Goal: Transaction & Acquisition: Purchase product/service

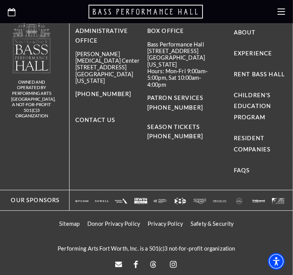
scroll to position [451, 0]
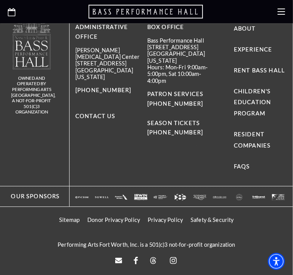
click at [0, 0] on span "Life of Pi" at bounding box center [0, 0] width 0 height 0
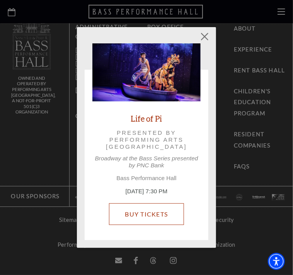
click at [149, 216] on link "Buy Tickets" at bounding box center [146, 214] width 75 height 22
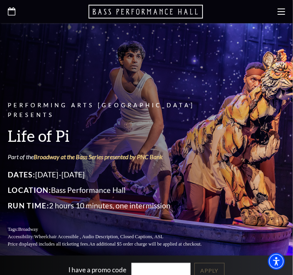
click at [9, 15] on link "Open this option" at bounding box center [12, 11] width 8 height 9
click at [12, 12] on icon "Open this option" at bounding box center [12, 11] width 8 height 8
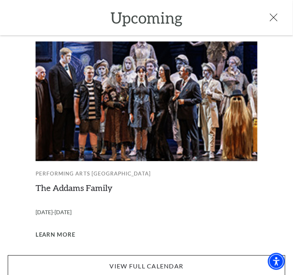
scroll to position [1174, 0]
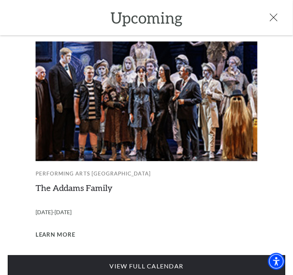
click at [187, 256] on link "View Full Calendar" at bounding box center [147, 266] width 278 height 22
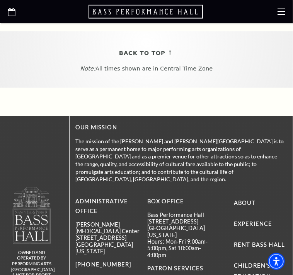
click at [13, 17] on link at bounding box center [12, 11] width 8 height 11
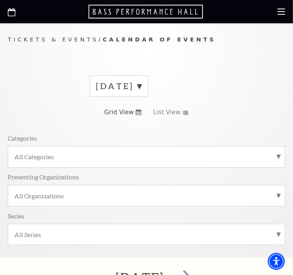
click at [13, 14] on icon "Open this option" at bounding box center [12, 12] width 8 height 8
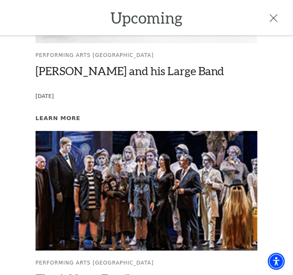
scroll to position [634, 0]
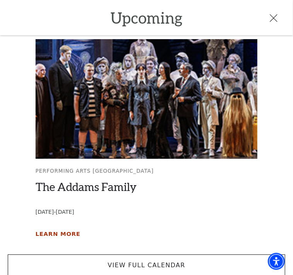
click at [50, 229] on span "Learn More" at bounding box center [58, 234] width 45 height 10
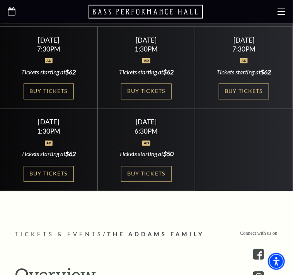
scroll to position [271, 0]
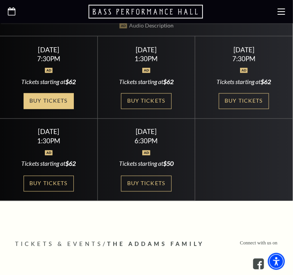
click at [37, 98] on link "Buy Tickets" at bounding box center [49, 101] width 50 height 16
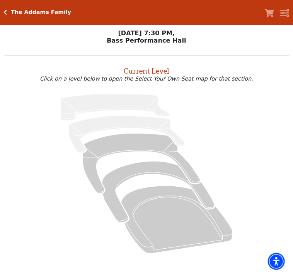
scroll to position [51, 0]
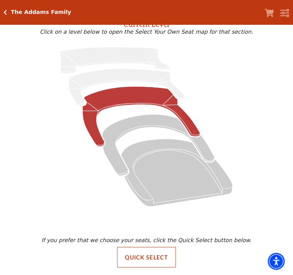
click at [118, 93] on icon at bounding box center [142, 116] width 118 height 60
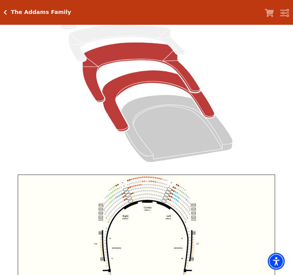
scroll to position [210, 0]
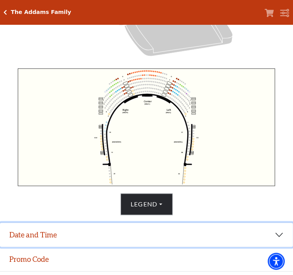
click at [129, 246] on button "Date and Time" at bounding box center [146, 235] width 293 height 24
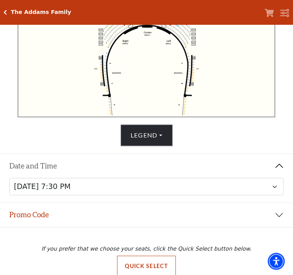
scroll to position [291, 0]
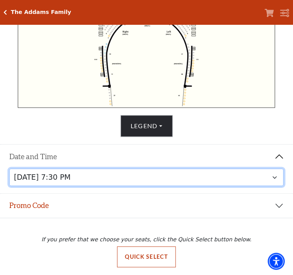
click at [147, 180] on select "Friday, October 24 at 7:30 PM Saturday, October 25 at 1:30 PM Saturday, October…" at bounding box center [146, 177] width 275 height 17
click at [125, 178] on select "Friday, October 24 at 7:30 PM Saturday, October 25 at 1:30 PM Saturday, October…" at bounding box center [146, 177] width 275 height 17
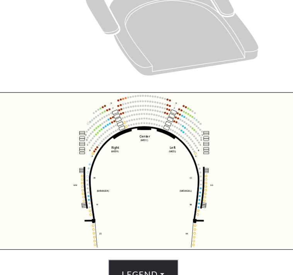
scroll to position [266, 0]
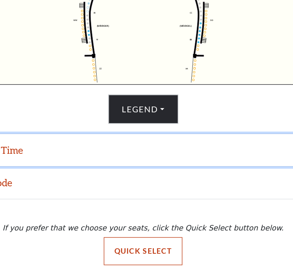
click at [191, 183] on button "Date and Time" at bounding box center [146, 182] width 293 height 24
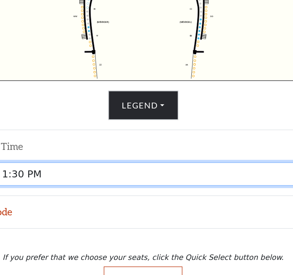
click at [160, 198] on select "Friday, October 24 at 7:30 PM Saturday, October 25 at 1:30 PM Saturday, October…" at bounding box center [146, 199] width 275 height 17
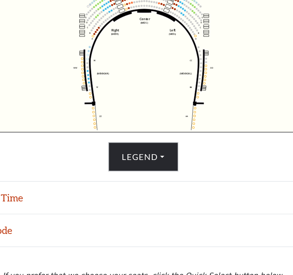
scroll to position [266, 0]
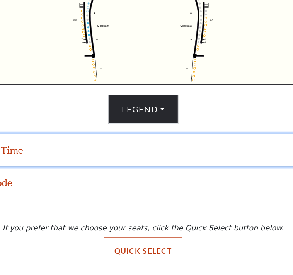
click at [67, 181] on button "Date and Time" at bounding box center [146, 182] width 293 height 24
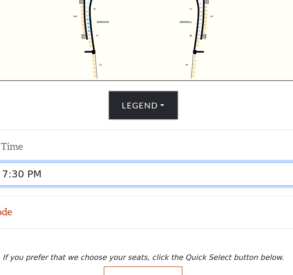
click at [83, 204] on select "Friday, October 24 at 7:30 PM Saturday, October 25 at 1:30 PM Saturday, October…" at bounding box center [146, 199] width 275 height 17
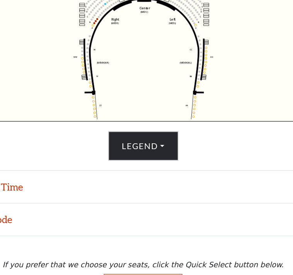
scroll to position [266, 0]
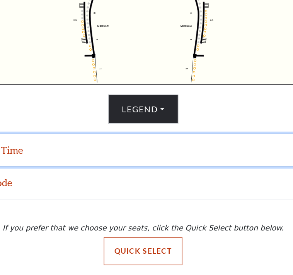
click at [126, 187] on button "Date and Time" at bounding box center [146, 182] width 293 height 24
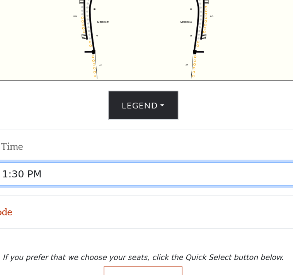
click at [131, 201] on select "Friday, October 24 at 7:30 PM Saturday, October 25 at 1:30 PM Saturday, October…" at bounding box center [146, 199] width 275 height 17
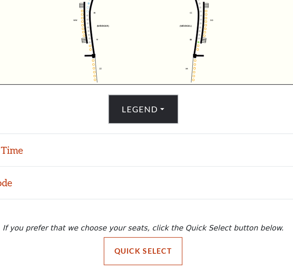
scroll to position [266, 0]
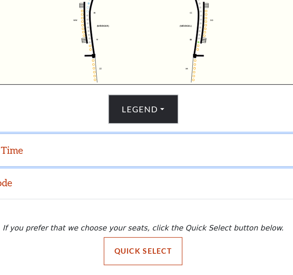
click at [124, 190] on button "Date and Time" at bounding box center [146, 182] width 293 height 24
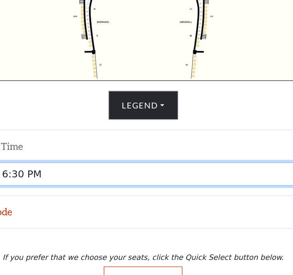
click at [130, 208] on select "Friday, October 24 at 7:30 PM Saturday, October 25 at 1:30 PM Saturday, October…" at bounding box center [146, 199] width 275 height 17
click at [9, 193] on select "Friday, October 24 at 7:30 PM Saturday, October 25 at 1:30 PM Saturday, October…" at bounding box center [146, 199] width 275 height 17
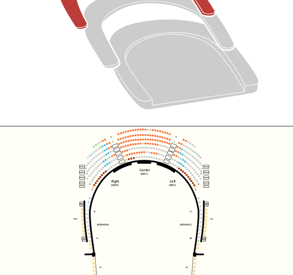
scroll to position [203, 0]
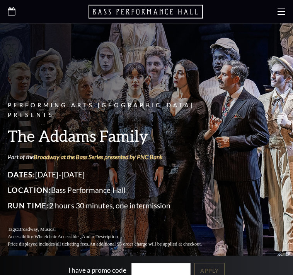
click at [11, 12] on icon at bounding box center [12, 11] width 8 height 8
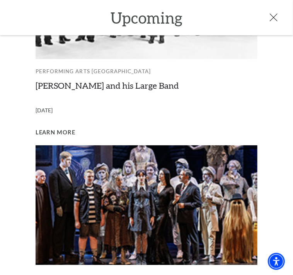
scroll to position [626, 0]
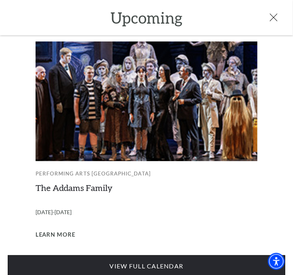
click at [65, 256] on link "View Full Calendar" at bounding box center [147, 266] width 278 height 22
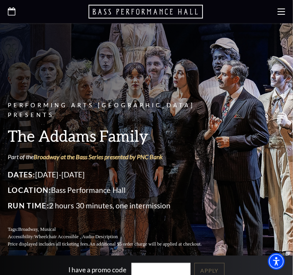
click at [11, 12] on icon at bounding box center [12, 11] width 8 height 8
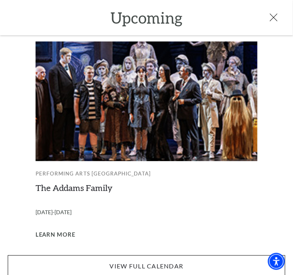
scroll to position [271, 0]
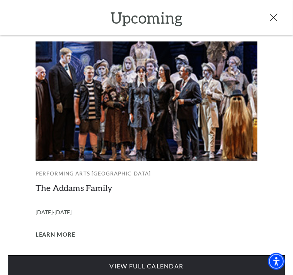
click at [122, 255] on link "View Full Calendar" at bounding box center [147, 266] width 278 height 22
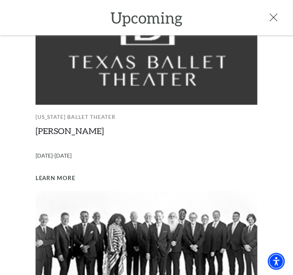
click at [276, 17] on icon at bounding box center [274, 18] width 8 height 8
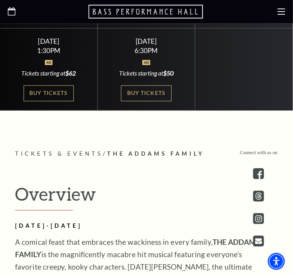
scroll to position [0, 0]
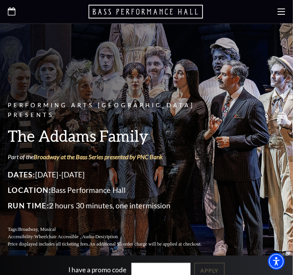
click at [281, 15] on icon at bounding box center [282, 12] width 8 height 8
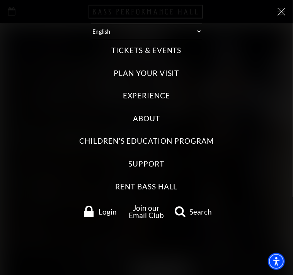
click at [195, 213] on span "Search" at bounding box center [201, 211] width 22 height 7
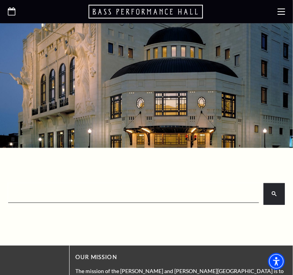
click at [67, 198] on input "search" at bounding box center [133, 193] width 248 height 15
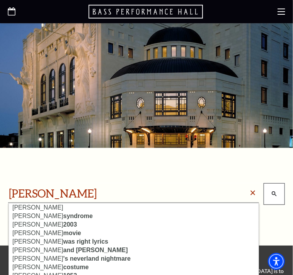
type input "[PERSON_NAME]"
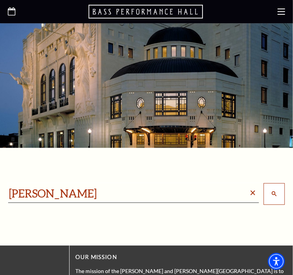
click at [275, 196] on icon "search" at bounding box center [274, 193] width 5 height 5
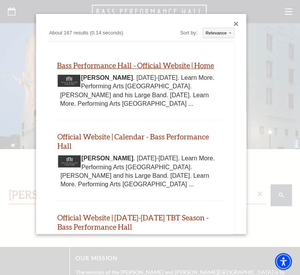
click at [151, 68] on link "Bass Performance Hall - Official Website | Home" at bounding box center [135, 65] width 157 height 9
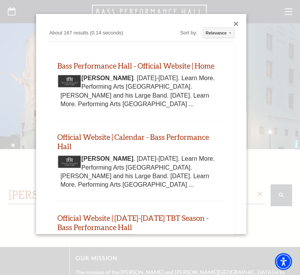
click at [233, 22] on div "Close dialog" at bounding box center [235, 24] width 5 height 5
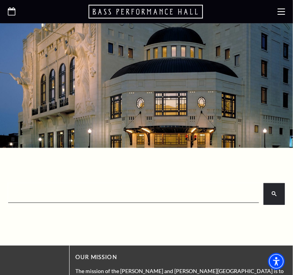
click at [176, 189] on input "search" at bounding box center [133, 193] width 248 height 15
paste input "Black Violin"
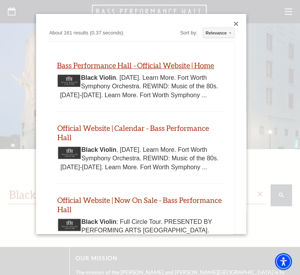
type input "Black Violin"
click at [152, 64] on link "Bass Performance Hall - Official Website | Home" at bounding box center [135, 65] width 157 height 9
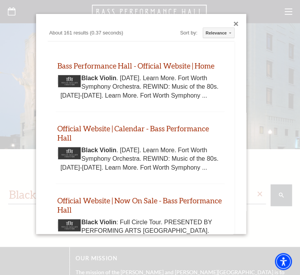
click at [233, 23] on div "Close dialog" at bounding box center [235, 24] width 5 height 5
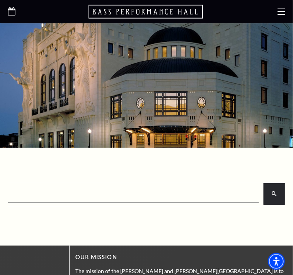
click at [36, 197] on input "search" at bounding box center [133, 193] width 248 height 15
paste input "Saint Georges Sword and Bow"
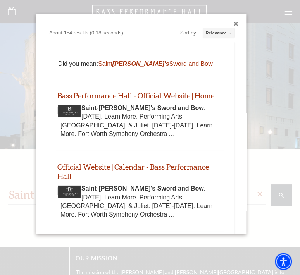
type input "Saint Georges Sword and Bow"
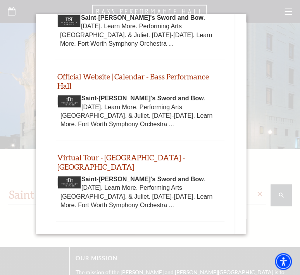
scroll to position [91, 0]
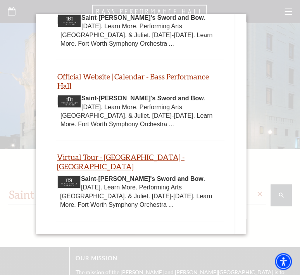
click at [164, 154] on link "Virtual Tour - Fort Worth - Bass Performance Hall" at bounding box center [120, 162] width 127 height 18
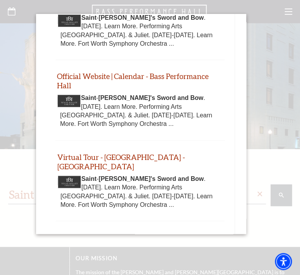
scroll to position [0, 0]
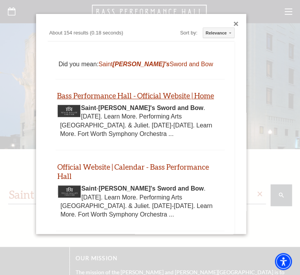
click at [140, 94] on link "Bass Performance Hall - Official Website | Home" at bounding box center [135, 95] width 157 height 9
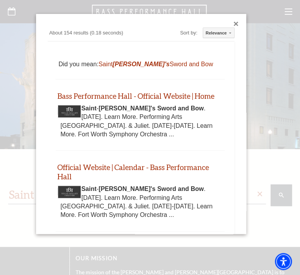
click at [233, 23] on div "Close dialog" at bounding box center [235, 24] width 5 height 5
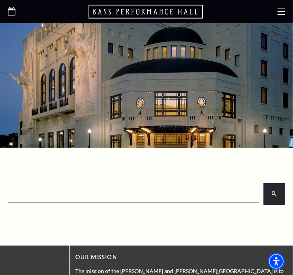
click at [139, 196] on input "search" at bounding box center [133, 193] width 248 height 15
paste input "& Juliet"
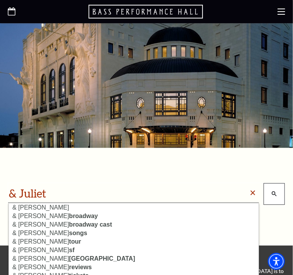
type input "& Juliet"
click at [273, 188] on button "search" at bounding box center [274, 194] width 21 height 22
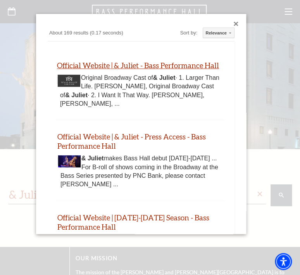
click at [177, 61] on link "Official Website | & Juliet - Bass Performance Hall" at bounding box center [138, 65] width 162 height 9
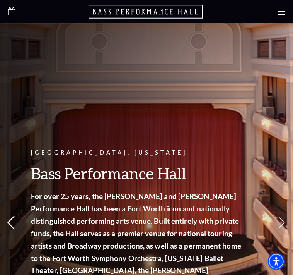
click at [10, 220] on use at bounding box center [10, 223] width 7 height 14
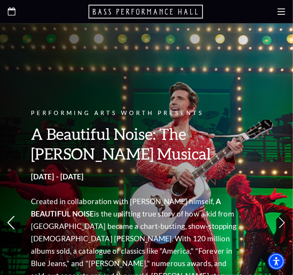
click at [10, 221] on icon at bounding box center [11, 223] width 8 height 14
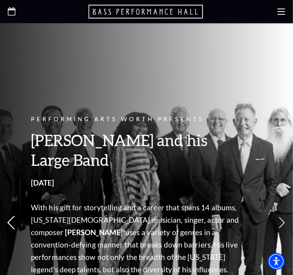
click at [10, 221] on use at bounding box center [10, 223] width 7 height 14
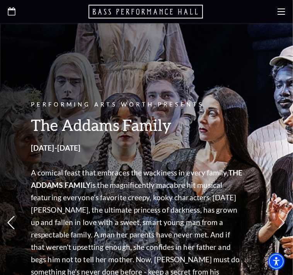
click at [10, 221] on use at bounding box center [10, 223] width 7 height 14
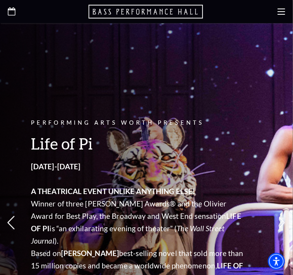
click at [10, 221] on use at bounding box center [10, 223] width 7 height 14
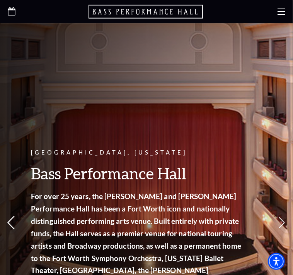
click at [10, 221] on use at bounding box center [10, 223] width 7 height 14
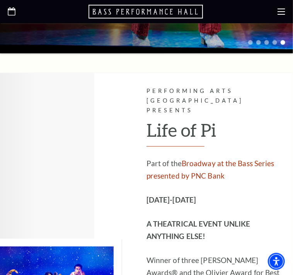
scroll to position [361, 0]
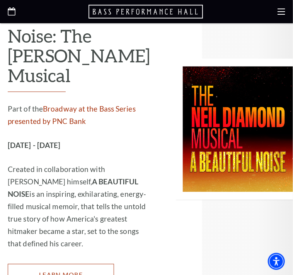
scroll to position [1897, 0]
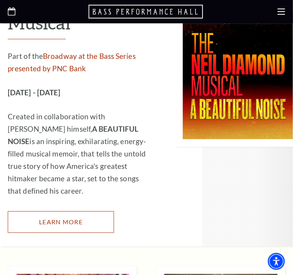
click at [95, 211] on link "Learn More" at bounding box center [61, 222] width 106 height 22
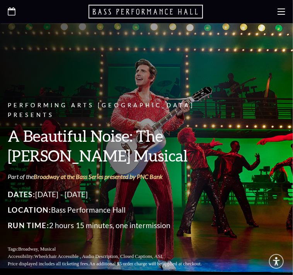
scroll to position [180, 0]
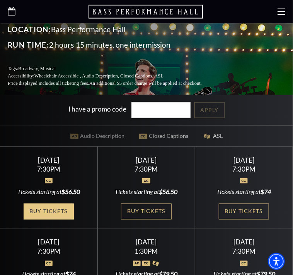
click at [39, 217] on link "Buy Tickets" at bounding box center [49, 212] width 50 height 16
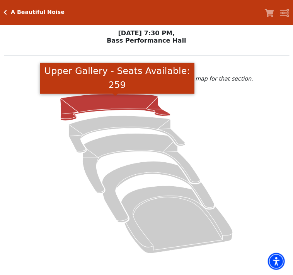
click at [89, 103] on icon "Upper Gallery - Seats Available: 259" at bounding box center [115, 107] width 110 height 26
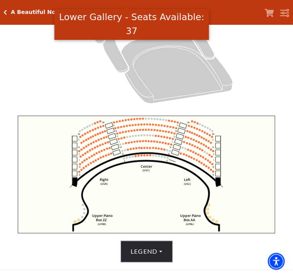
scroll to position [210, 0]
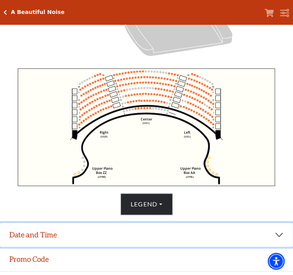
click at [96, 242] on button "Date and Time" at bounding box center [146, 235] width 293 height 24
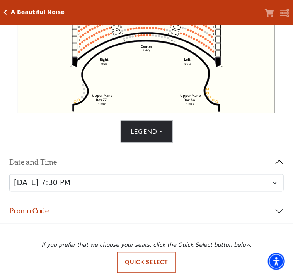
scroll to position [291, 0]
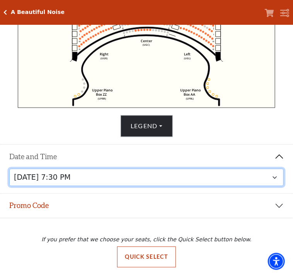
click at [277, 176] on select "Tuesday, October 28 at 7:30 PM Wednesday, October 29 at 7:30 PM Thursday, Octob…" at bounding box center [146, 177] width 275 height 17
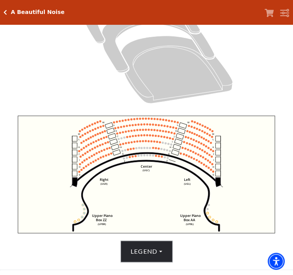
scroll to position [210, 0]
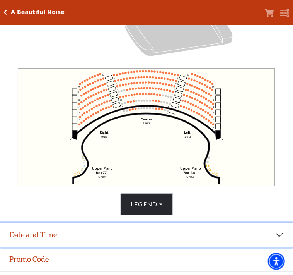
click at [142, 233] on button "Date and Time" at bounding box center [146, 235] width 293 height 24
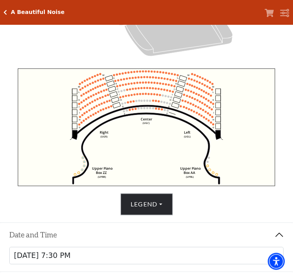
scroll to position [291, 0]
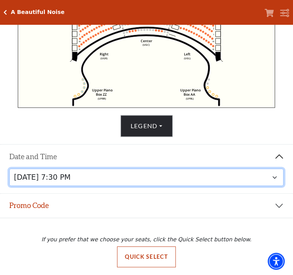
click at [187, 180] on select "Tuesday, October 28 at 7:30 PM Wednesday, October 29 at 7:30 PM Thursday, Octob…" at bounding box center [146, 177] width 275 height 17
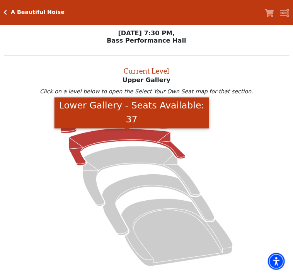
click at [126, 137] on icon "Lower Gallery - Seats Available: 37" at bounding box center [127, 147] width 117 height 37
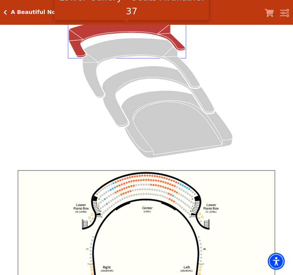
scroll to position [29, 0]
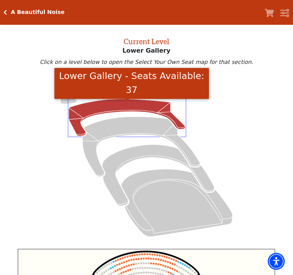
click at [48, 111] on icon at bounding box center [147, 156] width 268 height 169
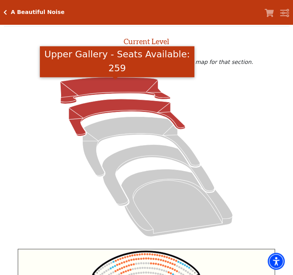
click at [65, 93] on icon "Upper Gallery - Seats Available: 259" at bounding box center [115, 90] width 110 height 26
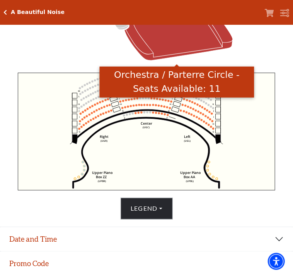
scroll to position [210, 0]
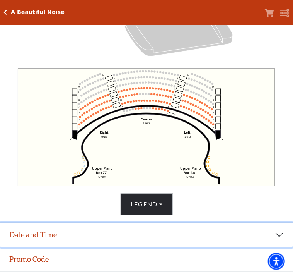
click at [55, 240] on button "Date and Time" at bounding box center [146, 235] width 293 height 24
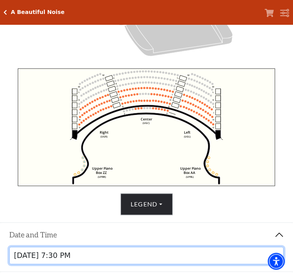
click at [101, 257] on select "Tuesday, October 28 at 7:30 PM Wednesday, October 29 at 7:30 PM Thursday, Octob…" at bounding box center [146, 255] width 275 height 17
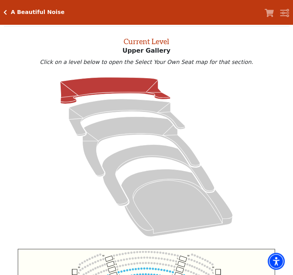
scroll to position [29, 0]
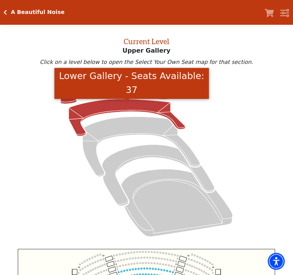
click at [107, 112] on icon "Lower Gallery - Seats Available: 37" at bounding box center [127, 117] width 117 height 37
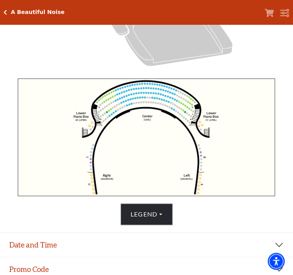
scroll to position [210, 0]
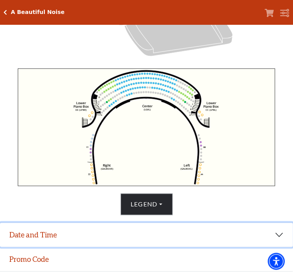
click at [144, 238] on button "Date and Time" at bounding box center [146, 235] width 293 height 24
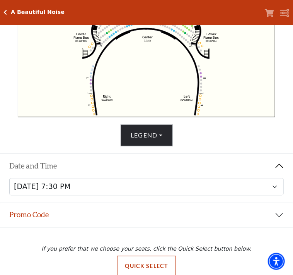
scroll to position [291, 0]
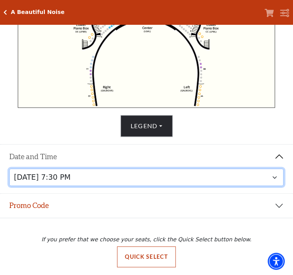
click at [161, 178] on select "Tuesday, October 28 at 7:30 PM Wednesday, October 29 at 7:30 PM Thursday, Octob…" at bounding box center [146, 177] width 275 height 17
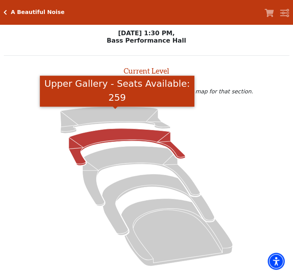
click at [112, 121] on icon "Upper Gallery - Seats Available: 259" at bounding box center [115, 120] width 110 height 26
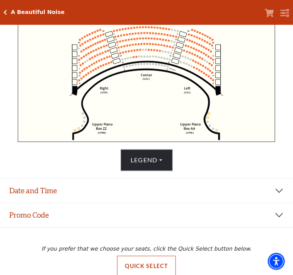
scroll to position [266, 0]
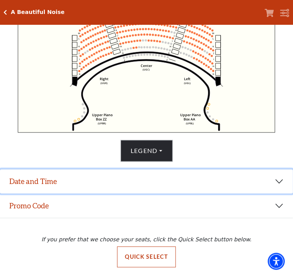
click at [146, 185] on button "Date and Time" at bounding box center [146, 182] width 293 height 24
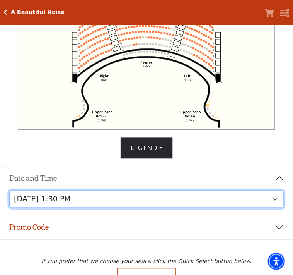
click at [142, 198] on select "Tuesday, October 28 at 7:30 PM Wednesday, October 29 at 7:30 PM Thursday, Octob…" at bounding box center [146, 199] width 275 height 17
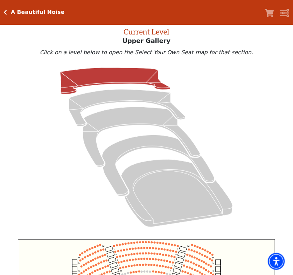
scroll to position [29, 0]
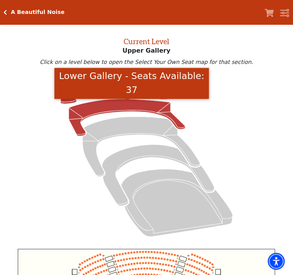
click at [118, 112] on icon "Lower Gallery - Seats Available: 37" at bounding box center [127, 117] width 117 height 37
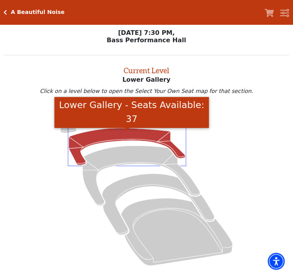
scroll to position [0, 0]
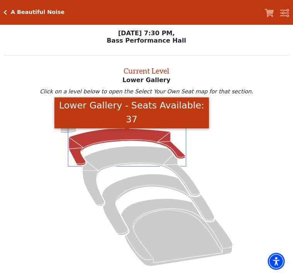
drag, startPoint x: 46, startPoint y: 157, endPoint x: 50, endPoint y: 110, distance: 47.1
click at [46, 155] on icon at bounding box center [147, 186] width 268 height 169
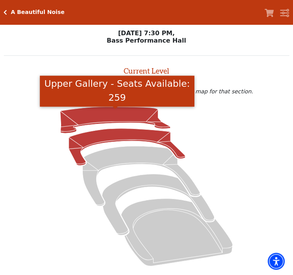
click at [67, 123] on icon "Upper Gallery - Seats Available: 259" at bounding box center [115, 120] width 110 height 26
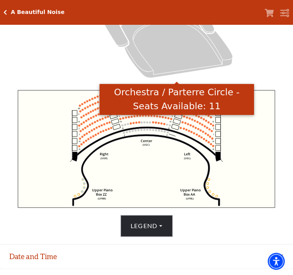
scroll to position [210, 0]
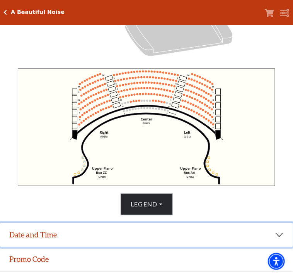
click at [122, 242] on button "Date and Time" at bounding box center [146, 235] width 293 height 24
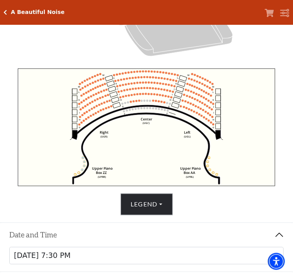
scroll to position [291, 0]
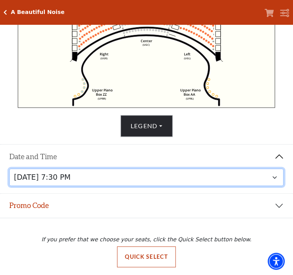
click at [156, 181] on select "Tuesday, October 28 at 7:30 PM Wednesday, October 29 at 7:30 PM Thursday, Octob…" at bounding box center [146, 177] width 275 height 17
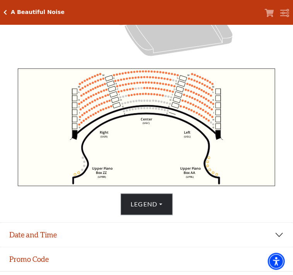
scroll to position [266, 0]
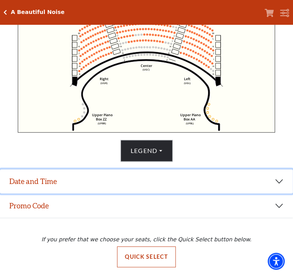
click at [115, 181] on button "Date and Time" at bounding box center [146, 182] width 293 height 24
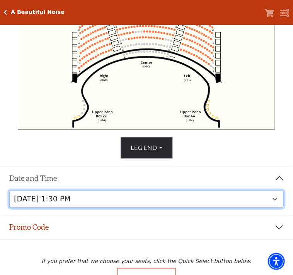
click at [115, 206] on select "Tuesday, October 28 at 7:30 PM Wednesday, October 29 at 7:30 PM Thursday, Octob…" at bounding box center [146, 199] width 275 height 17
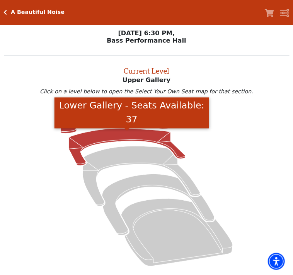
click at [113, 140] on icon "Lower Gallery - Seats Available: 37" at bounding box center [127, 147] width 117 height 37
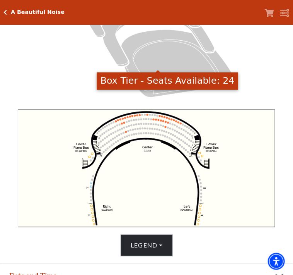
scroll to position [210, 0]
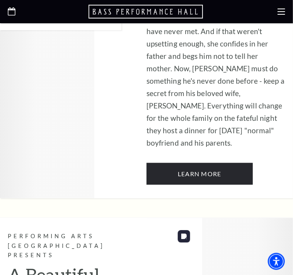
scroll to position [1470, 0]
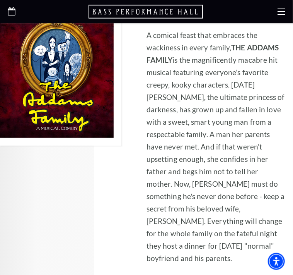
click at [14, 12] on icon "Open this option" at bounding box center [12, 11] width 8 height 8
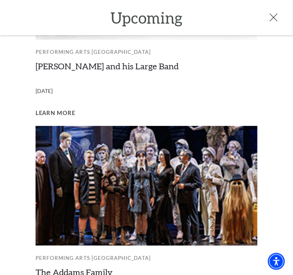
scroll to position [626, 0]
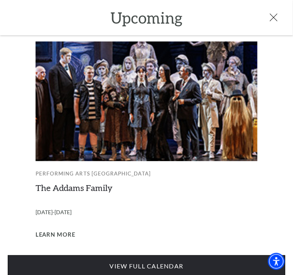
click at [129, 260] on link "View Full Calendar" at bounding box center [147, 266] width 278 height 22
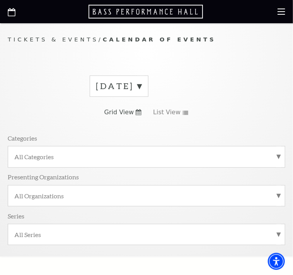
click at [142, 86] on label "[DATE]" at bounding box center [119, 86] width 46 height 12
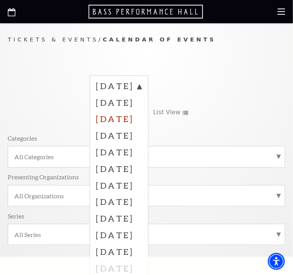
click at [142, 115] on label "[DATE]" at bounding box center [119, 118] width 46 height 17
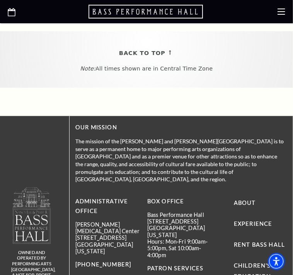
scroll to position [451, 0]
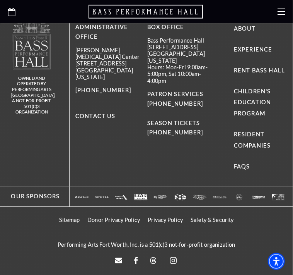
click at [0, 0] on span "Black Violin: Full Circle Tour" at bounding box center [0, 0] width 0 height 0
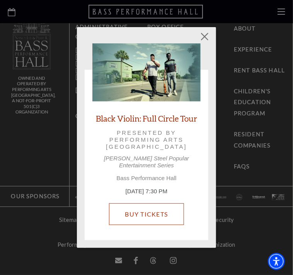
drag, startPoint x: 152, startPoint y: 203, endPoint x: 139, endPoint y: 201, distance: 13.0
click at [152, 203] on link "Buy Tickets" at bounding box center [146, 214] width 75 height 22
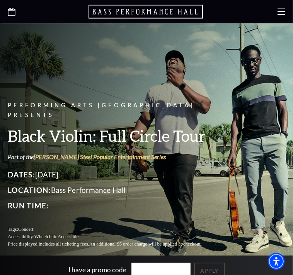
scroll to position [180, 0]
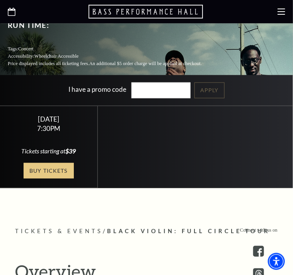
click at [26, 179] on link "Buy Tickets" at bounding box center [49, 171] width 50 height 16
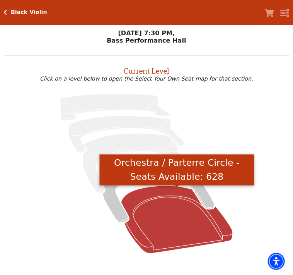
click at [187, 218] on icon "Orchestra / Parterre Circle - Seats Available: 628" at bounding box center [177, 219] width 112 height 67
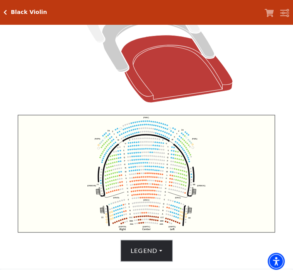
scroll to position [210, 0]
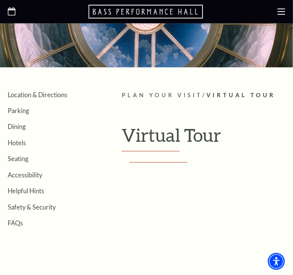
scroll to position [90, 0]
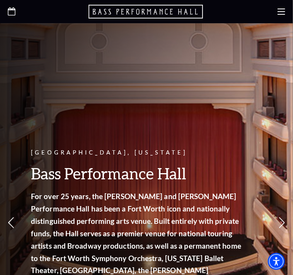
click at [285, 221] on use at bounding box center [282, 223] width 7 height 14
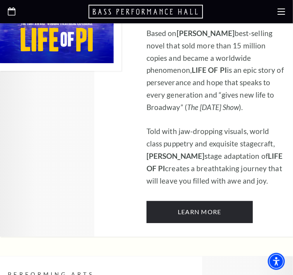
scroll to position [271, 0]
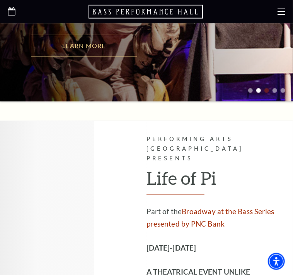
click at [267, 90] on span at bounding box center [267, 90] width 5 height 5
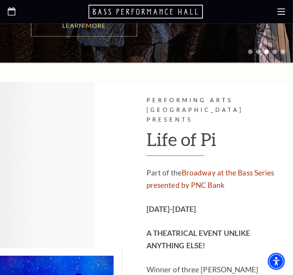
scroll to position [180, 0]
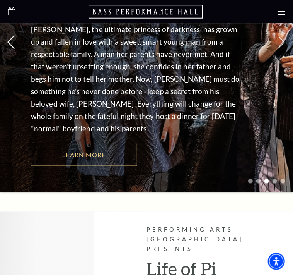
click at [9, 38] on icon at bounding box center [11, 43] width 8 height 14
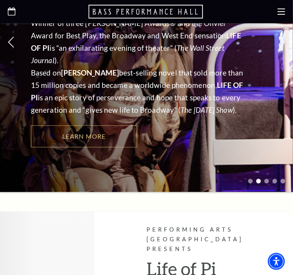
click at [13, 12] on icon "Open this option" at bounding box center [12, 11] width 8 height 8
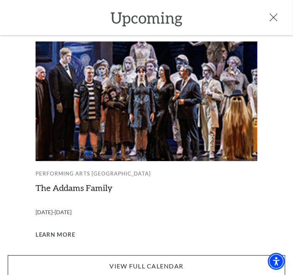
scroll to position [361, 0]
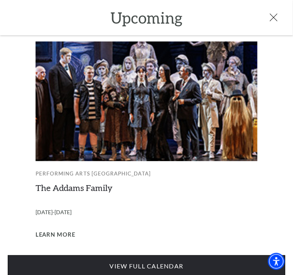
click at [142, 259] on link "View Full Calendar" at bounding box center [147, 266] width 278 height 22
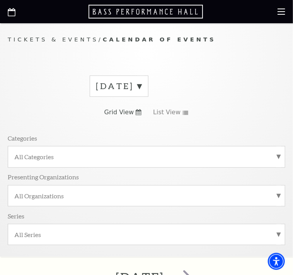
click at [142, 88] on label "[DATE]" at bounding box center [119, 86] width 46 height 12
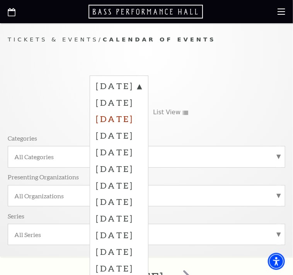
click at [136, 119] on label "[DATE]" at bounding box center [119, 118] width 46 height 17
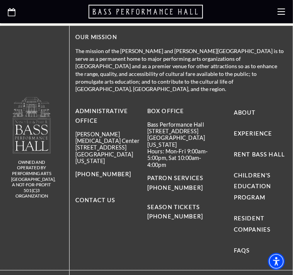
scroll to position [542, 0]
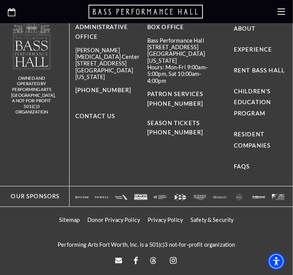
click at [0, 0] on span "Saint-George's Sword and Bow" at bounding box center [0, 0] width 0 height 0
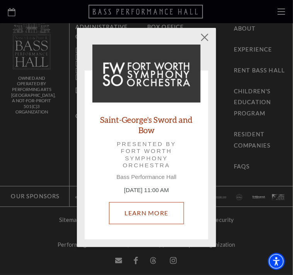
click at [142, 212] on link "Learn More" at bounding box center [147, 213] width 76 height 22
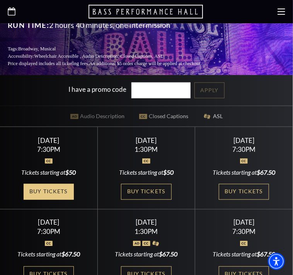
click at [44, 196] on link "Buy Tickets" at bounding box center [49, 192] width 50 height 16
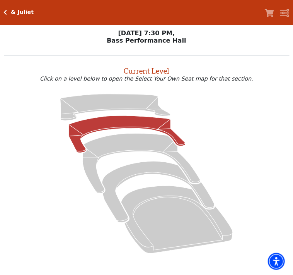
click at [95, 128] on icon at bounding box center [127, 134] width 117 height 37
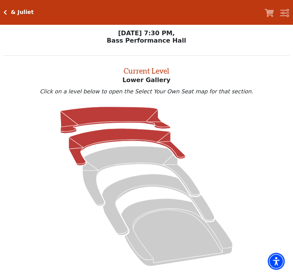
click at [121, 112] on icon at bounding box center [115, 120] width 110 height 26
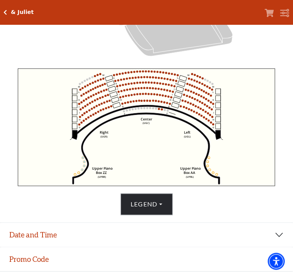
scroll to position [266, 0]
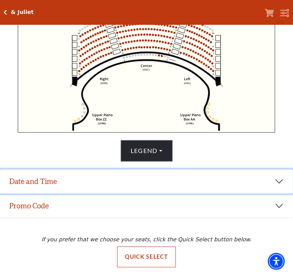
click at [174, 175] on button "Date and Time" at bounding box center [146, 182] width 293 height 24
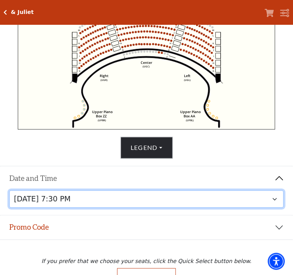
click at [173, 201] on select "[DATE] 1:30 PM [DATE] 7:30 PM [DATE] 7:30 PM [DATE] 7:30 PM [DATE] 1:30 PM [DAT…" at bounding box center [146, 199] width 275 height 17
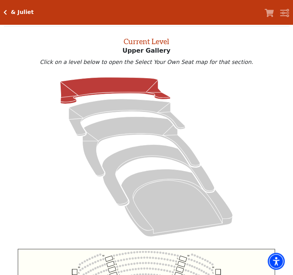
scroll to position [29, 0]
click at [55, 163] on icon at bounding box center [147, 156] width 268 height 169
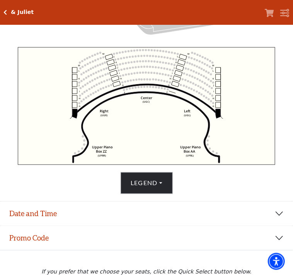
scroll to position [266, 0]
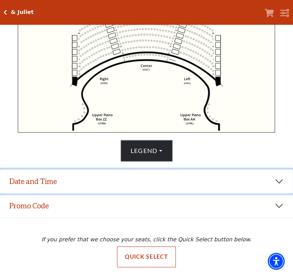
click at [102, 185] on button "Date and Time" at bounding box center [146, 182] width 293 height 24
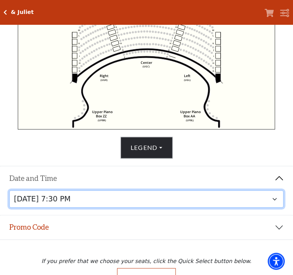
click at [105, 201] on select "Thursday, November 13 at 1:30 PM Wednesday, November 12 at 7:30 PM Thursday, No…" at bounding box center [146, 199] width 275 height 17
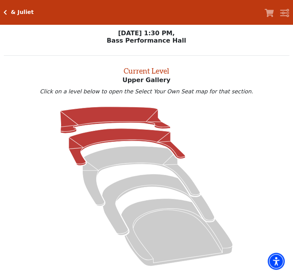
click at [98, 136] on icon at bounding box center [127, 147] width 117 height 37
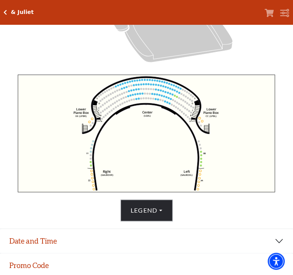
scroll to position [210, 0]
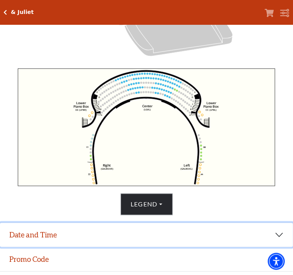
click at [150, 230] on button "Date and Time" at bounding box center [146, 235] width 293 height 24
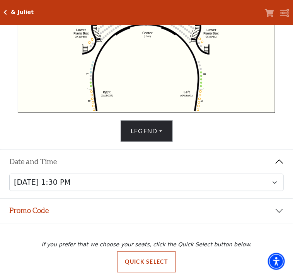
scroll to position [291, 0]
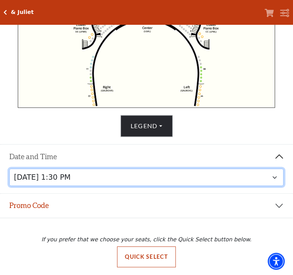
click at [276, 178] on select "Thursday, November 13 at 1:30 PM Wednesday, November 12 at 7:30 PM Thursday, No…" at bounding box center [146, 177] width 275 height 17
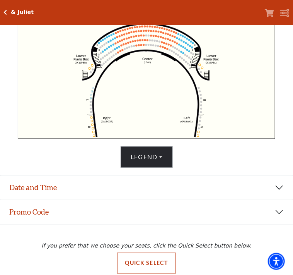
scroll to position [266, 0]
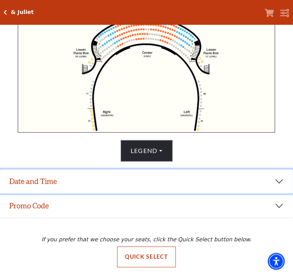
click at [173, 189] on button "Date and Time" at bounding box center [146, 182] width 293 height 24
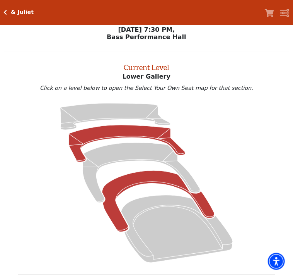
scroll to position [0, 0]
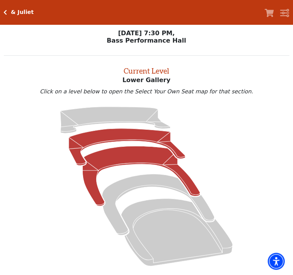
click at [134, 160] on icon at bounding box center [142, 176] width 118 height 60
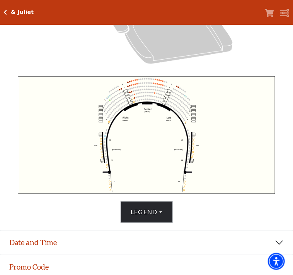
scroll to position [210, 0]
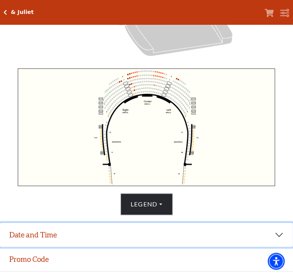
click at [88, 240] on button "Date and Time" at bounding box center [146, 235] width 293 height 24
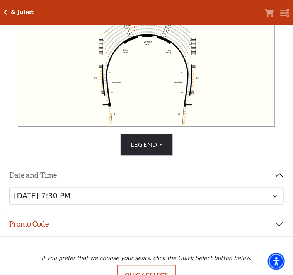
scroll to position [291, 0]
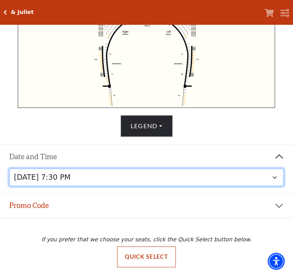
click at [149, 177] on select "Thursday, November 13 at 1:30 PM Wednesday, November 12 at 7:30 PM Thursday, No…" at bounding box center [146, 177] width 275 height 17
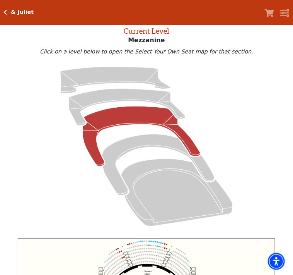
scroll to position [29, 0]
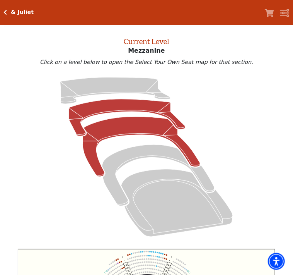
click at [116, 111] on icon at bounding box center [127, 117] width 117 height 37
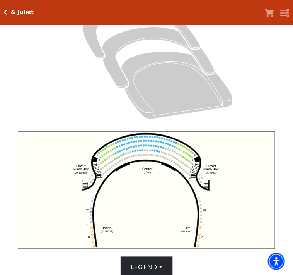
scroll to position [266, 0]
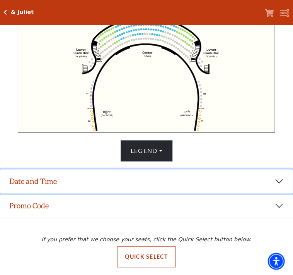
click at [114, 173] on button "Date and Time" at bounding box center [146, 182] width 293 height 24
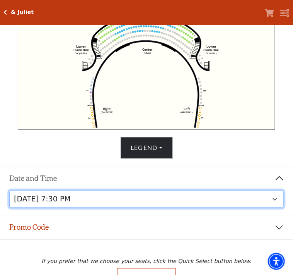
click at [129, 203] on select "Thursday, November 13 at 1:30 PM Wednesday, November 12 at 7:30 PM Thursday, No…" at bounding box center [146, 199] width 275 height 17
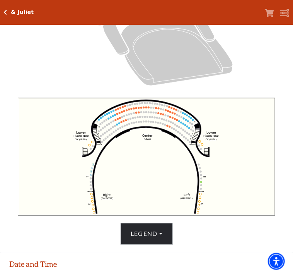
scroll to position [266, 0]
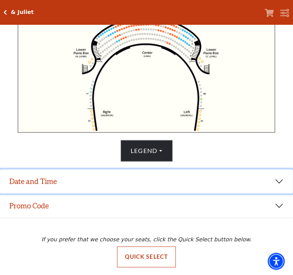
click at [147, 179] on button "Date and Time" at bounding box center [146, 182] width 293 height 24
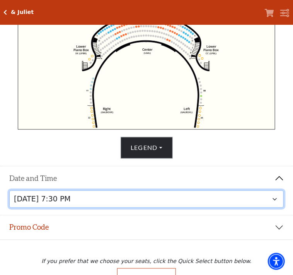
click at [152, 199] on select "Thursday, November 13 at 1:30 PM Wednesday, November 12 at 7:30 PM Thursday, No…" at bounding box center [146, 199] width 275 height 17
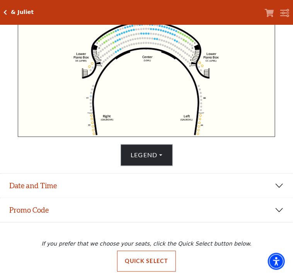
scroll to position [266, 0]
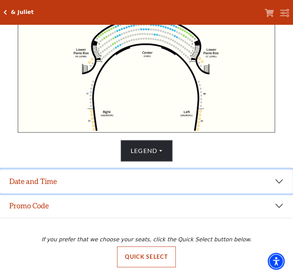
click at [120, 185] on button "Date and Time" at bounding box center [146, 182] width 293 height 24
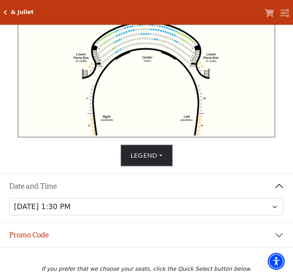
scroll to position [291, 0]
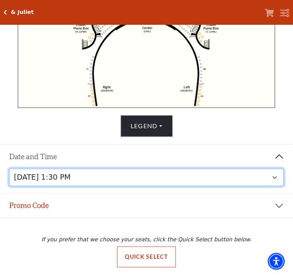
click at [275, 174] on select "Thursday, November 13 at 1:30 PM Wednesday, November 12 at 7:30 PM Thursday, No…" at bounding box center [146, 177] width 275 height 17
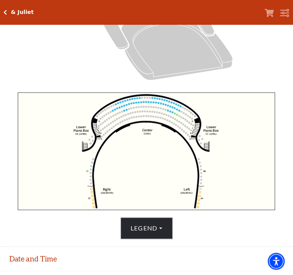
scroll to position [176, 0]
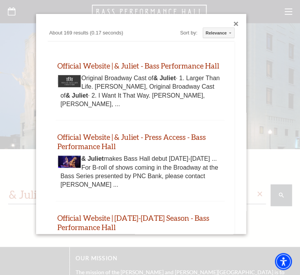
click at [233, 22] on div "Close dialog" at bounding box center [235, 24] width 5 height 5
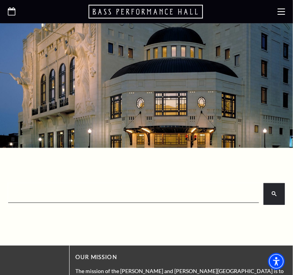
click at [85, 195] on input "search" at bounding box center [133, 193] width 248 height 15
paste input "[PERSON_NAME] and [PERSON_NAME] Fourth"
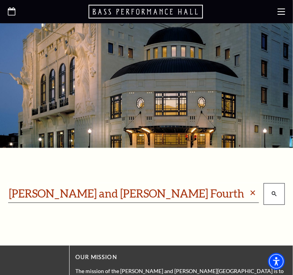
type input "[PERSON_NAME] and [PERSON_NAME] Fourth"
click at [283, 194] on button "search" at bounding box center [274, 194] width 21 height 22
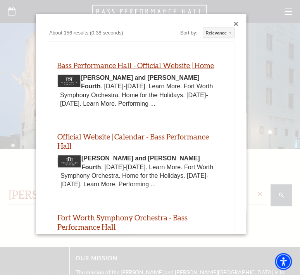
click at [151, 68] on link "Bass Performance Hall - Official Website | Home" at bounding box center [135, 65] width 157 height 9
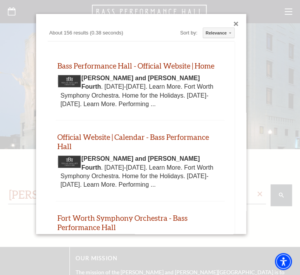
click at [233, 24] on div "Close dialog" at bounding box center [235, 24] width 5 height 5
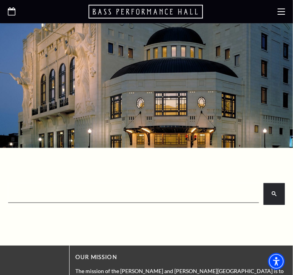
click at [13, 196] on input "search" at bounding box center [133, 193] width 248 height 15
paste input "The Nutcracker"
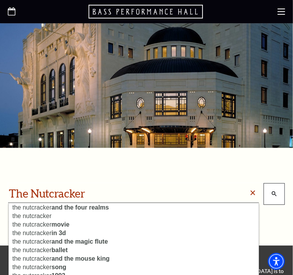
type input "The Nutcracker"
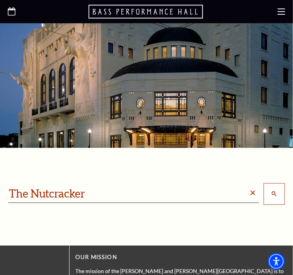
click at [272, 194] on button "search" at bounding box center [274, 194] width 21 height 22
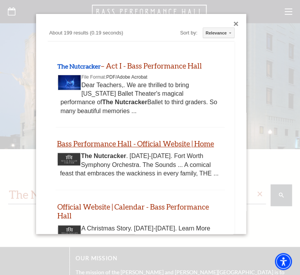
click at [164, 142] on link "Bass Performance Hall - Official Website | Home" at bounding box center [135, 143] width 157 height 9
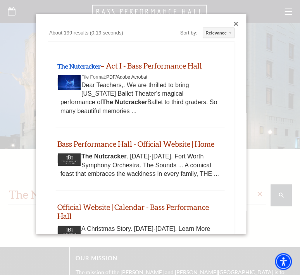
click at [233, 23] on div "Close dialog" at bounding box center [235, 24] width 5 height 5
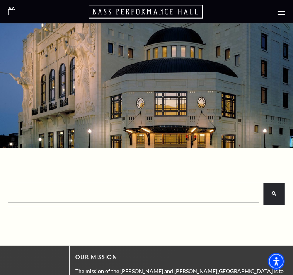
click at [48, 199] on input "search" at bounding box center [133, 193] width 248 height 15
paste input "Wild West Rodeo"
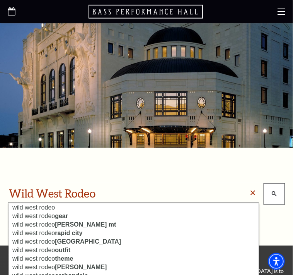
type input "Wild West Rodeo"
click at [276, 192] on icon "search" at bounding box center [274, 193] width 5 height 5
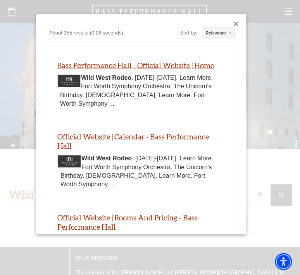
click at [189, 62] on link "Bass Performance Hall - Official Website | Home" at bounding box center [135, 65] width 157 height 9
click at [150, 64] on link "Bass Performance Hall - Official Website | Home" at bounding box center [135, 65] width 157 height 9
click at [114, 75] on b "Wild West Rodeo" at bounding box center [106, 77] width 50 height 7
click at [113, 66] on link "Bass Performance Hall - Official Website | Home" at bounding box center [135, 65] width 157 height 9
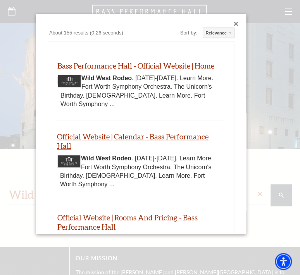
click at [146, 135] on link "Official Website | Calendar - Bass Performance Hall" at bounding box center [132, 141] width 151 height 18
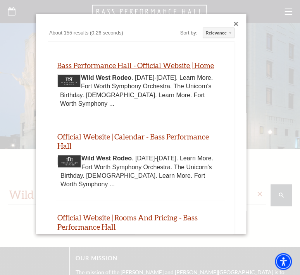
click at [133, 68] on link "Bass Performance Hall - Official Website | Home" at bounding box center [135, 65] width 157 height 9
click at [86, 66] on link "Bass Performance Hall - Official Website | Home" at bounding box center [135, 65] width 157 height 9
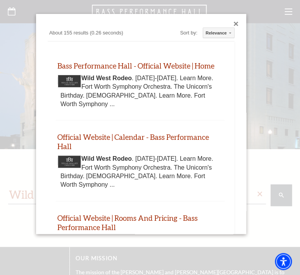
drag, startPoint x: 230, startPoint y: 23, endPoint x: 223, endPoint y: 25, distance: 6.9
click at [233, 23] on div "Close dialog" at bounding box center [235, 24] width 5 height 5
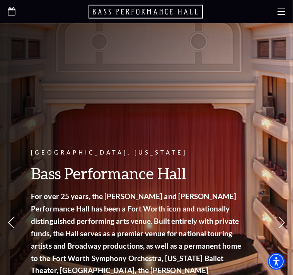
drag, startPoint x: 13, startPoint y: 10, endPoint x: 20, endPoint y: 20, distance: 12.2
click at [13, 10] on use "Open this option" at bounding box center [12, 11] width 8 height 8
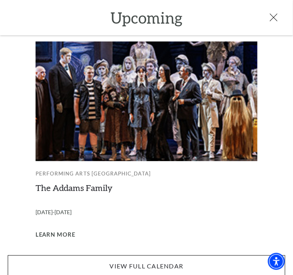
scroll to position [180, 0]
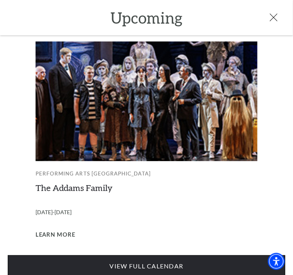
click at [166, 263] on link "View Full Calendar" at bounding box center [147, 266] width 278 height 22
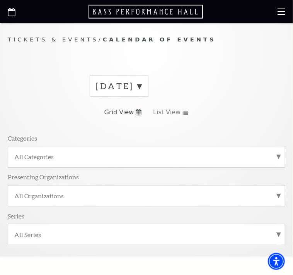
click at [142, 85] on label "[DATE]" at bounding box center [119, 86] width 46 height 12
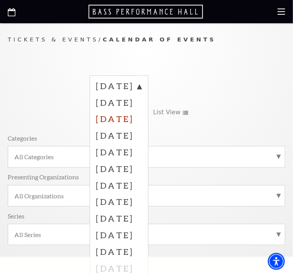
click at [142, 116] on label "[DATE]" at bounding box center [119, 118] width 46 height 17
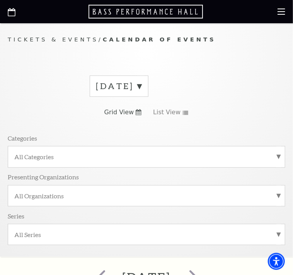
click at [142, 85] on label "[DATE]" at bounding box center [119, 86] width 46 height 12
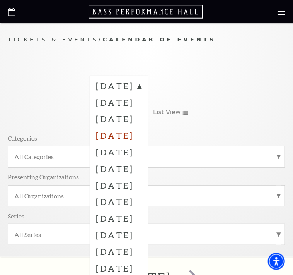
click at [112, 131] on label "[DATE]" at bounding box center [119, 135] width 46 height 17
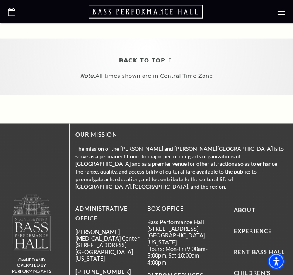
scroll to position [271, 0]
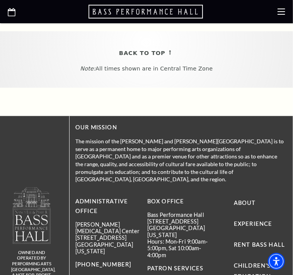
click at [0, 0] on span "Mariachi Herencia de México: A Mariachi Christmas" at bounding box center [0, 0] width 0 height 0
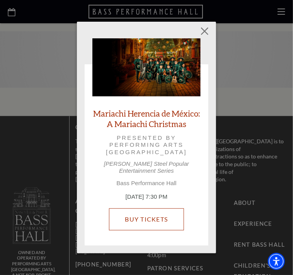
click at [162, 214] on link "Buy Tickets" at bounding box center [146, 219] width 75 height 22
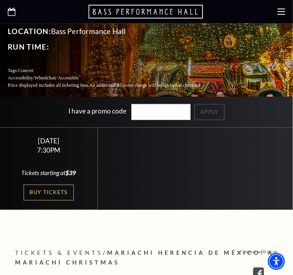
scroll to position [180, 0]
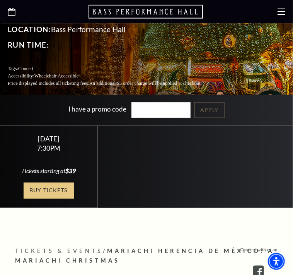
click at [43, 199] on link "Buy Tickets" at bounding box center [49, 191] width 50 height 16
click at [285, 12] on use at bounding box center [282, 12] width 8 height 6
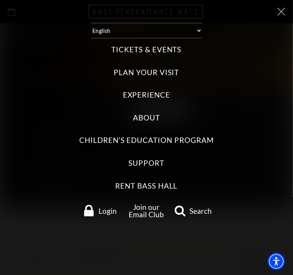
click at [198, 213] on span "Search" at bounding box center [201, 210] width 22 height 7
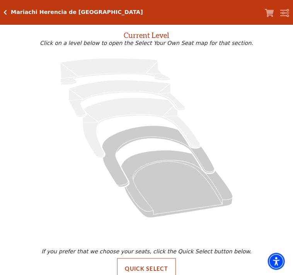
scroll to position [51, 0]
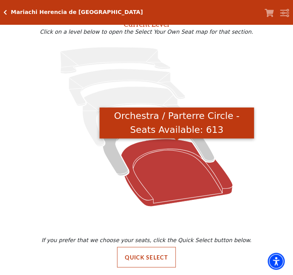
click at [185, 190] on icon "Orchestra / Parterre Circle - Seats Available: 613" at bounding box center [177, 172] width 112 height 67
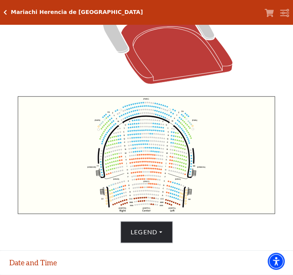
scroll to position [210, 0]
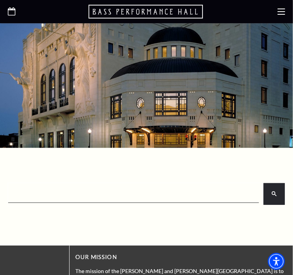
click at [139, 190] on input "search" at bounding box center [133, 193] width 248 height 15
paste input "A Christmas Story"
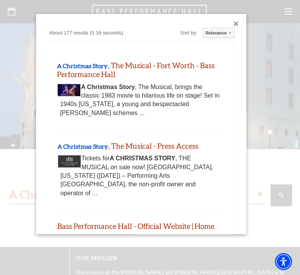
type input "A Christmas Story"
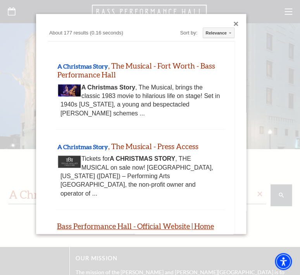
click at [144, 221] on link "Bass Performance Hall - Official Website | Home" at bounding box center [135, 225] width 157 height 9
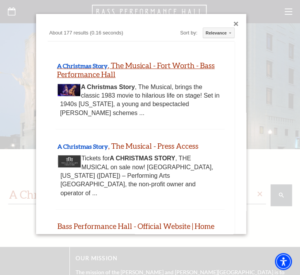
click at [170, 63] on link "A Christmas Story , The Musical - Fort Worth - Bass Performance Hall" at bounding box center [136, 70] width 158 height 18
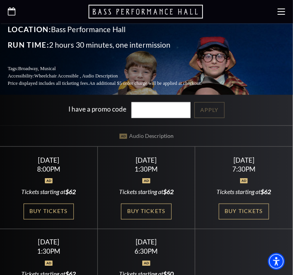
drag, startPoint x: 48, startPoint y: 221, endPoint x: 99, endPoint y: 181, distance: 64.0
click at [48, 220] on link "Buy Tickets" at bounding box center [49, 212] width 50 height 16
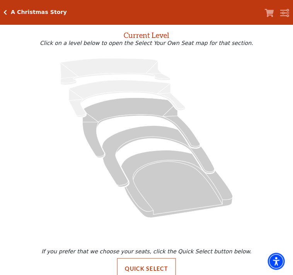
scroll to position [51, 0]
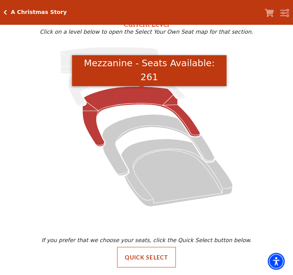
click at [120, 97] on icon "Mezzanine - Seats Available: 261" at bounding box center [142, 116] width 118 height 60
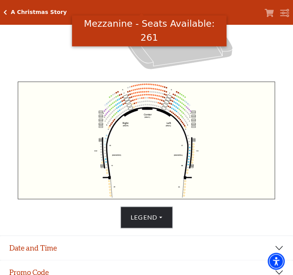
scroll to position [266, 0]
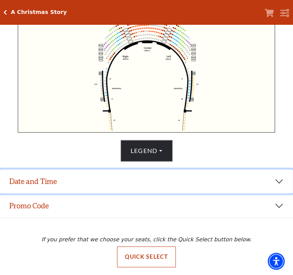
click at [112, 180] on button "Date and Time" at bounding box center [146, 182] width 293 height 24
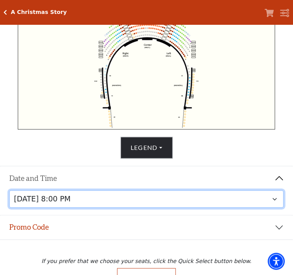
click at [115, 201] on select "Friday, December 5 at 8:00 PM Saturday, December 6 at 1:30 PM Saturday, Decembe…" at bounding box center [146, 199] width 275 height 17
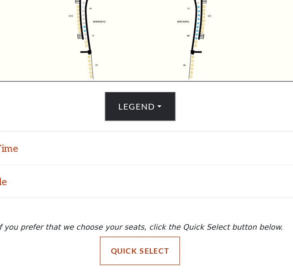
scroll to position [267, 0]
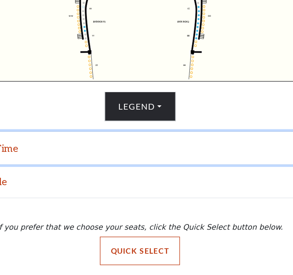
click at [71, 187] on button "Date and Time" at bounding box center [146, 182] width 293 height 24
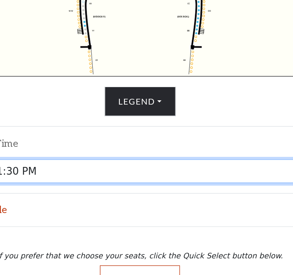
click at [115, 206] on select "Friday, December 5 at 8:00 PM Saturday, December 6 at 1:30 PM Saturday, Decembe…" at bounding box center [146, 198] width 275 height 17
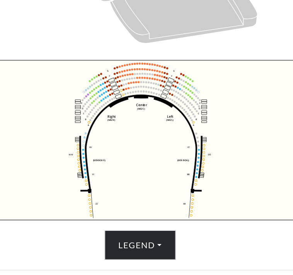
scroll to position [228, 0]
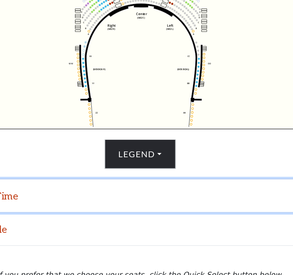
click at [150, 217] on button "Date and Time" at bounding box center [146, 217] width 293 height 24
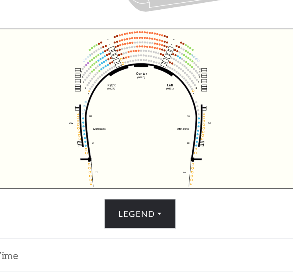
scroll to position [199, 0]
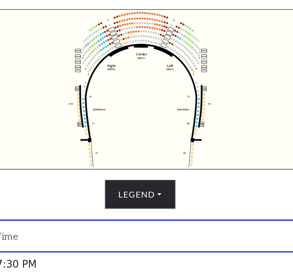
click at [131, 247] on button "Date and Time" at bounding box center [146, 246] width 293 height 24
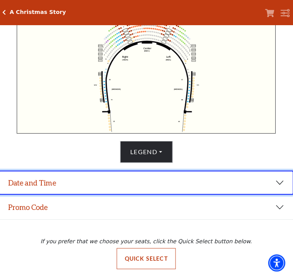
scroll to position [266, 0]
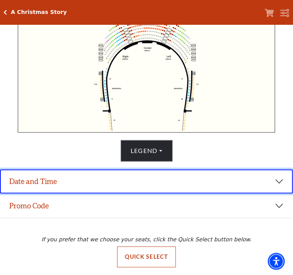
click at [278, 180] on button "Date and Time" at bounding box center [146, 182] width 293 height 24
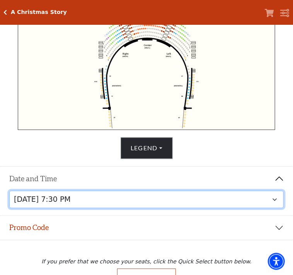
click at [156, 201] on select "Friday, December 5 at 8:00 PM Saturday, December 6 at 1:30 PM Saturday, Decembe…" at bounding box center [146, 199] width 275 height 17
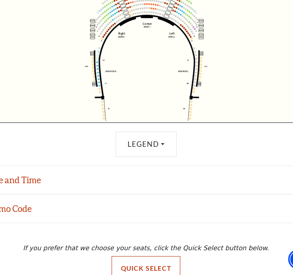
scroll to position [266, 0]
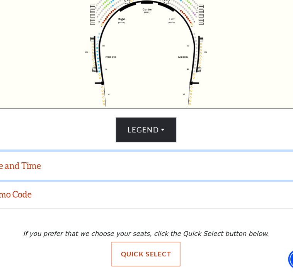
click at [135, 180] on button "Date and Time" at bounding box center [146, 182] width 293 height 24
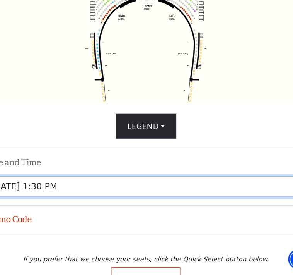
click at [130, 200] on select "Friday, December 5 at 8:00 PM Saturday, December 6 at 1:30 PM Saturday, Decembe…" at bounding box center [146, 199] width 275 height 17
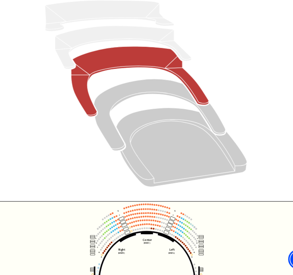
scroll to position [144, 0]
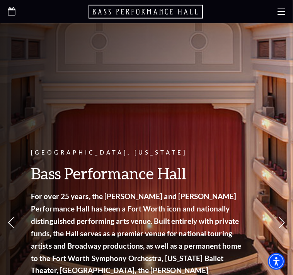
click at [12, 13] on icon "Open this option" at bounding box center [12, 11] width 8 height 8
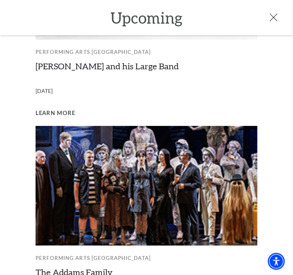
scroll to position [626, 0]
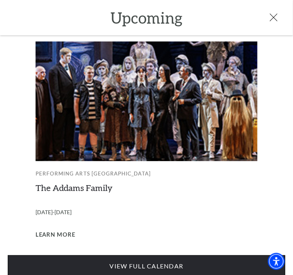
click at [124, 255] on link "View Full Calendar" at bounding box center [147, 266] width 278 height 22
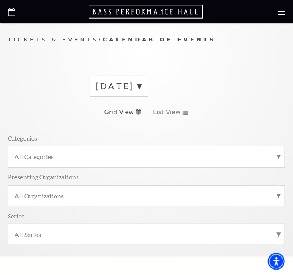
click at [142, 88] on label "[DATE]" at bounding box center [119, 86] width 46 height 12
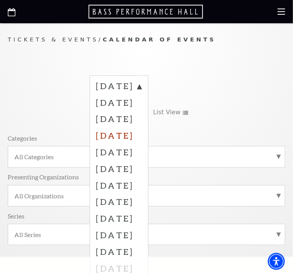
click at [142, 139] on label "[DATE]" at bounding box center [119, 135] width 46 height 17
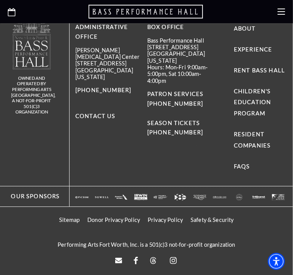
scroll to position [542, 0]
click at [0, 0] on span "The Nutcracker" at bounding box center [0, 0] width 0 height 0
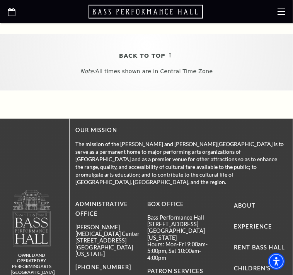
scroll to position [0, 0]
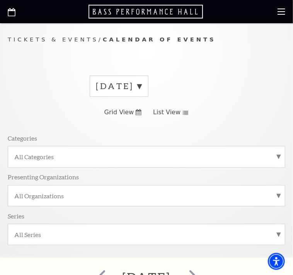
click at [183, 112] on use at bounding box center [185, 113] width 5 height 4
click at [184, 112] on use at bounding box center [185, 113] width 5 height 4
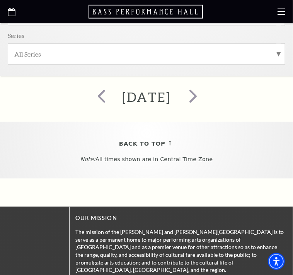
click at [0, 0] on span "A Christmas Story" at bounding box center [0, 0] width 0 height 0
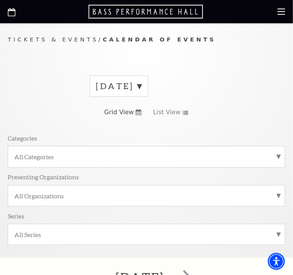
click at [142, 88] on label "[DATE]" at bounding box center [119, 86] width 46 height 12
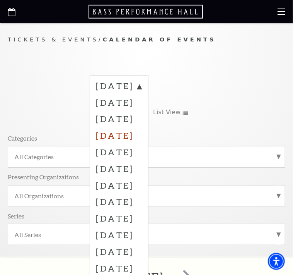
click at [142, 136] on label "[DATE]" at bounding box center [119, 135] width 46 height 17
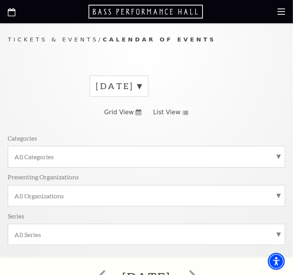
click at [183, 113] on use at bounding box center [185, 113] width 5 height 4
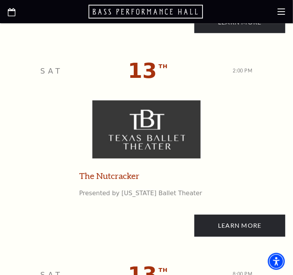
scroll to position [1987, 0]
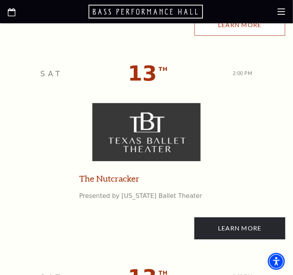
click at [195, 36] on link "Learn More" at bounding box center [240, 25] width 91 height 22
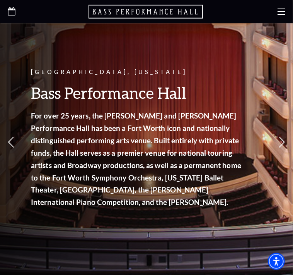
scroll to position [90, 0]
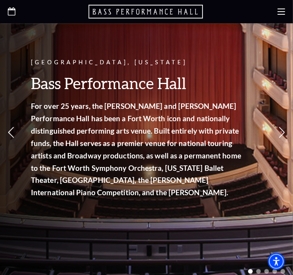
click at [13, 8] on icon "Open this option" at bounding box center [12, 11] width 8 height 8
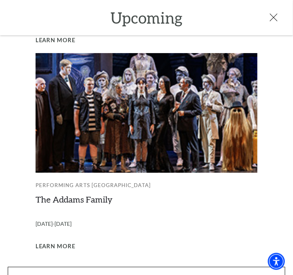
scroll to position [626, 0]
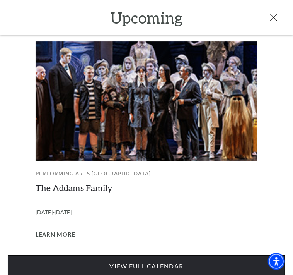
click at [153, 256] on link "View Full Calendar" at bounding box center [147, 266] width 278 height 22
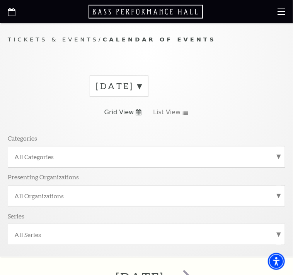
click at [142, 84] on label "[DATE]" at bounding box center [119, 86] width 46 height 12
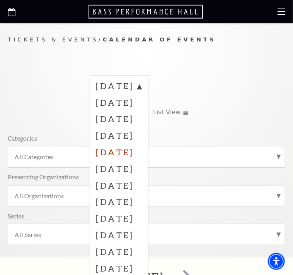
scroll to position [90, 0]
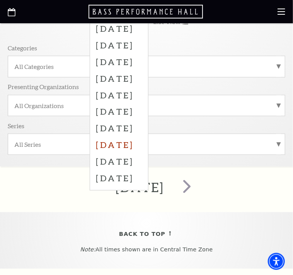
click at [141, 145] on label "[DATE]" at bounding box center [119, 144] width 46 height 17
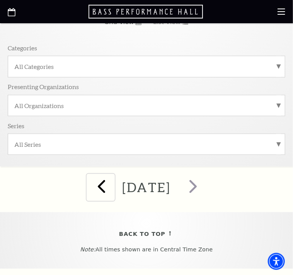
click at [95, 190] on span "prev" at bounding box center [102, 186] width 22 height 22
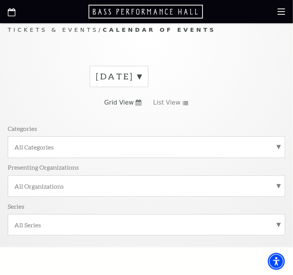
scroll to position [0, 0]
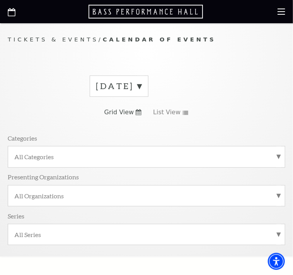
click at [142, 82] on label "[DATE]" at bounding box center [119, 86] width 46 height 12
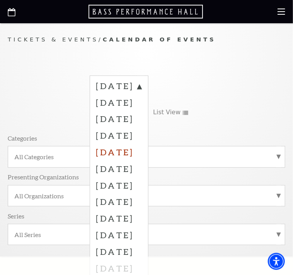
click at [121, 151] on label "[DATE]" at bounding box center [119, 152] width 46 height 17
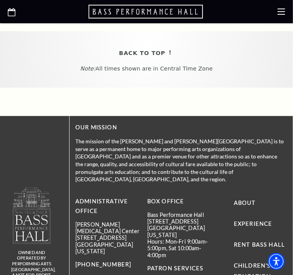
scroll to position [451, 0]
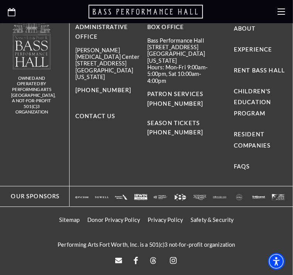
click at [0, 0] on span "Wild West Rodeo" at bounding box center [0, 0] width 0 height 0
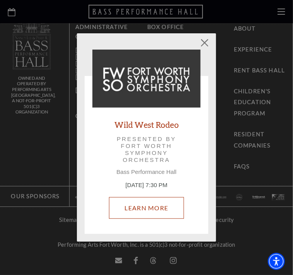
click at [162, 206] on link "Learn More" at bounding box center [147, 208] width 76 height 22
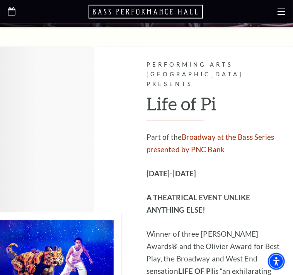
scroll to position [361, 0]
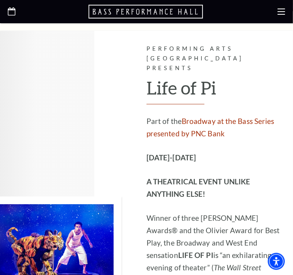
click at [8, 10] on use "Open this option" at bounding box center [12, 11] width 8 height 8
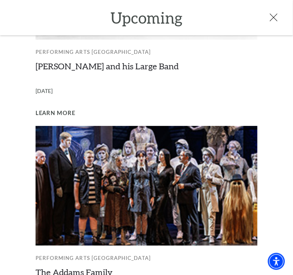
scroll to position [626, 0]
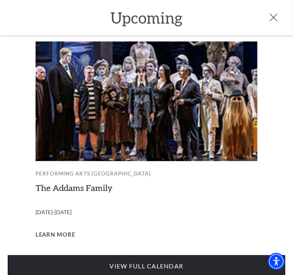
click at [149, 255] on link "View Full Calendar" at bounding box center [147, 266] width 278 height 22
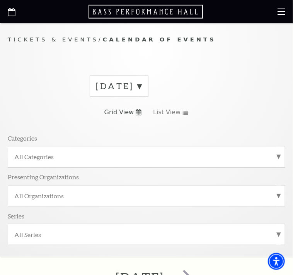
click at [142, 86] on label "[DATE]" at bounding box center [119, 86] width 46 height 12
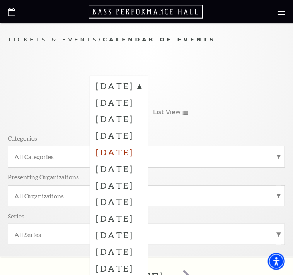
click at [142, 153] on label "[DATE]" at bounding box center [119, 152] width 46 height 17
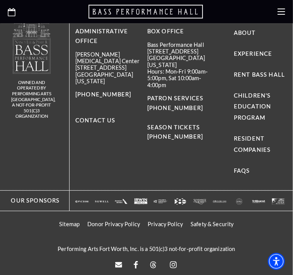
scroll to position [451, 0]
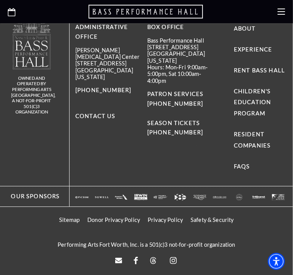
click at [0, 0] on span "Wild West Rodeo" at bounding box center [0, 0] width 0 height 0
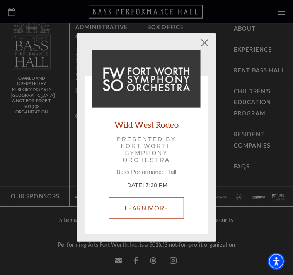
click at [150, 202] on link "Learn More" at bounding box center [147, 208] width 76 height 22
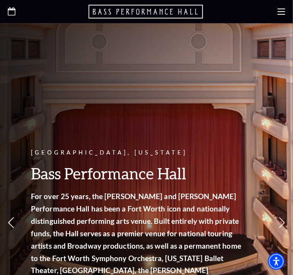
click at [10, 12] on icon at bounding box center [12, 11] width 8 height 8
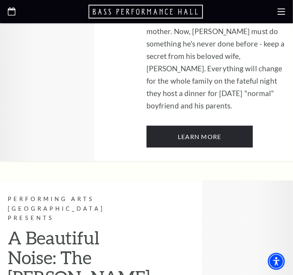
scroll to position [1536, 0]
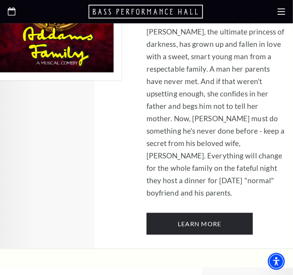
click at [278, 10] on icon at bounding box center [282, 12] width 8 height 8
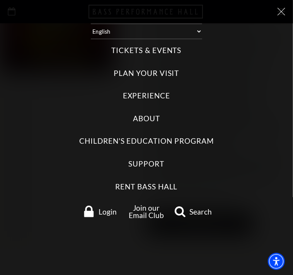
click at [205, 213] on span "Search" at bounding box center [201, 211] width 22 height 7
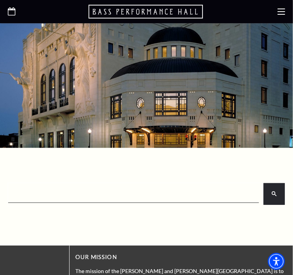
click at [89, 196] on input "search" at bounding box center [133, 193] width 248 height 15
paste input "Wild West Rodeo"
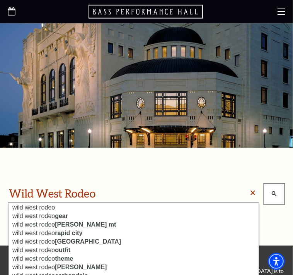
type input "Wild West Rodeo"
click at [275, 192] on icon "search" at bounding box center [274, 193] width 5 height 5
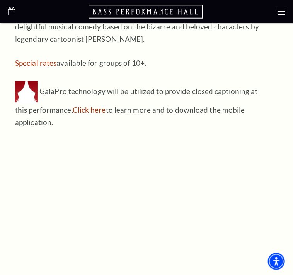
scroll to position [723, 0]
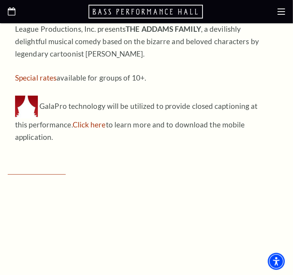
scroll to position [271, 0]
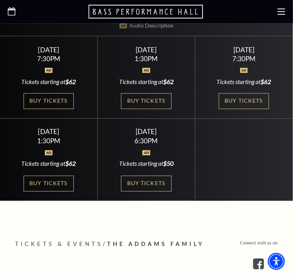
click at [12, 10] on icon "Open this option" at bounding box center [12, 11] width 8 height 8
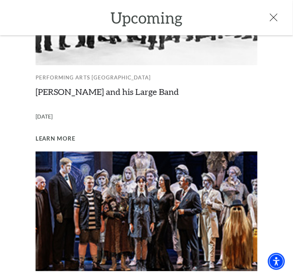
scroll to position [626, 0]
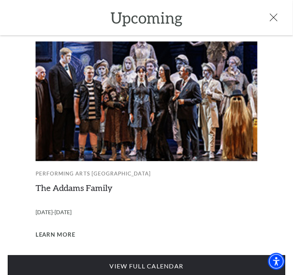
drag, startPoint x: 142, startPoint y: 249, endPoint x: 144, endPoint y: 245, distance: 4.5
click at [142, 255] on link "View Full Calendar" at bounding box center [147, 266] width 278 height 22
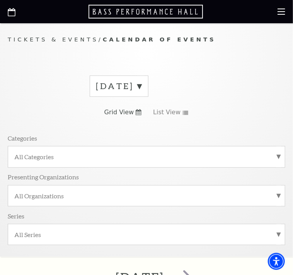
click at [142, 89] on label "[DATE]" at bounding box center [119, 86] width 46 height 12
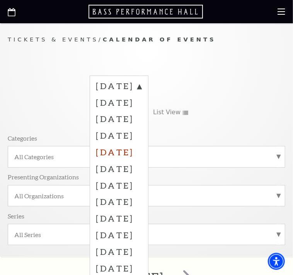
click at [127, 147] on label "[DATE]" at bounding box center [119, 152] width 46 height 17
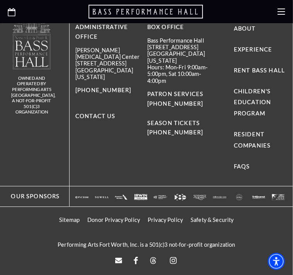
scroll to position [451, 0]
click at [0, 0] on span "Wild West Rodeo" at bounding box center [0, 0] width 0 height 0
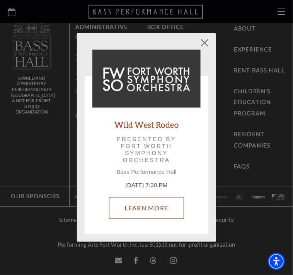
click at [153, 204] on link "Learn More" at bounding box center [147, 208] width 76 height 22
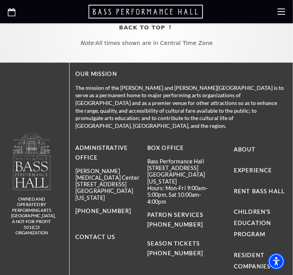
click at [281, 6] on div at bounding box center [146, 11] width 293 height 23
click at [9, 12] on icon "Open this option" at bounding box center [12, 12] width 8 height 8
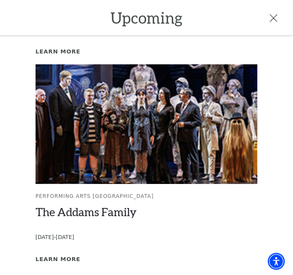
scroll to position [634, 0]
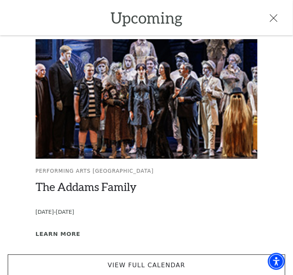
drag, startPoint x: 29, startPoint y: 258, endPoint x: 34, endPoint y: 212, distance: 46.7
click at [29, 258] on link "View Full Calendar" at bounding box center [147, 265] width 278 height 22
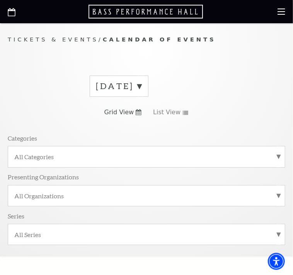
click at [142, 85] on label "[DATE]" at bounding box center [119, 86] width 46 height 12
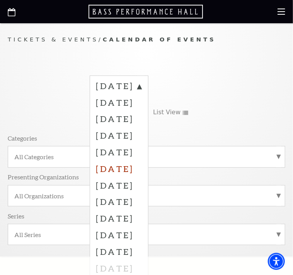
click at [133, 168] on label "[DATE]" at bounding box center [119, 168] width 46 height 17
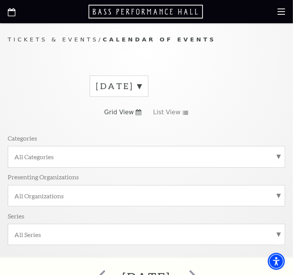
scroll to position [271, 0]
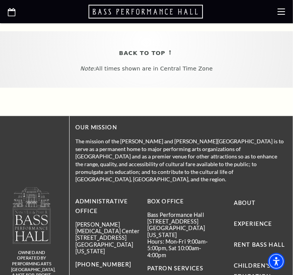
click at [0, 0] on span "SIX" at bounding box center [0, 0] width 0 height 0
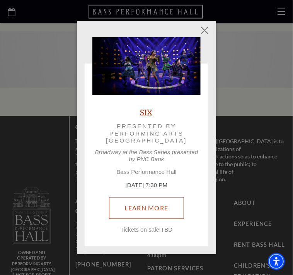
click at [136, 204] on link "Learn More" at bounding box center [147, 208] width 76 height 22
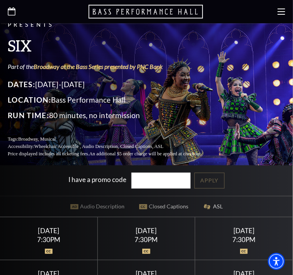
click at [292, 115] on div "Performing Arts Fort Worth Presents SIX Part of the Broadway at the Bass Series…" at bounding box center [146, 49] width 293 height 232
